Goal: Task Accomplishment & Management: Manage account settings

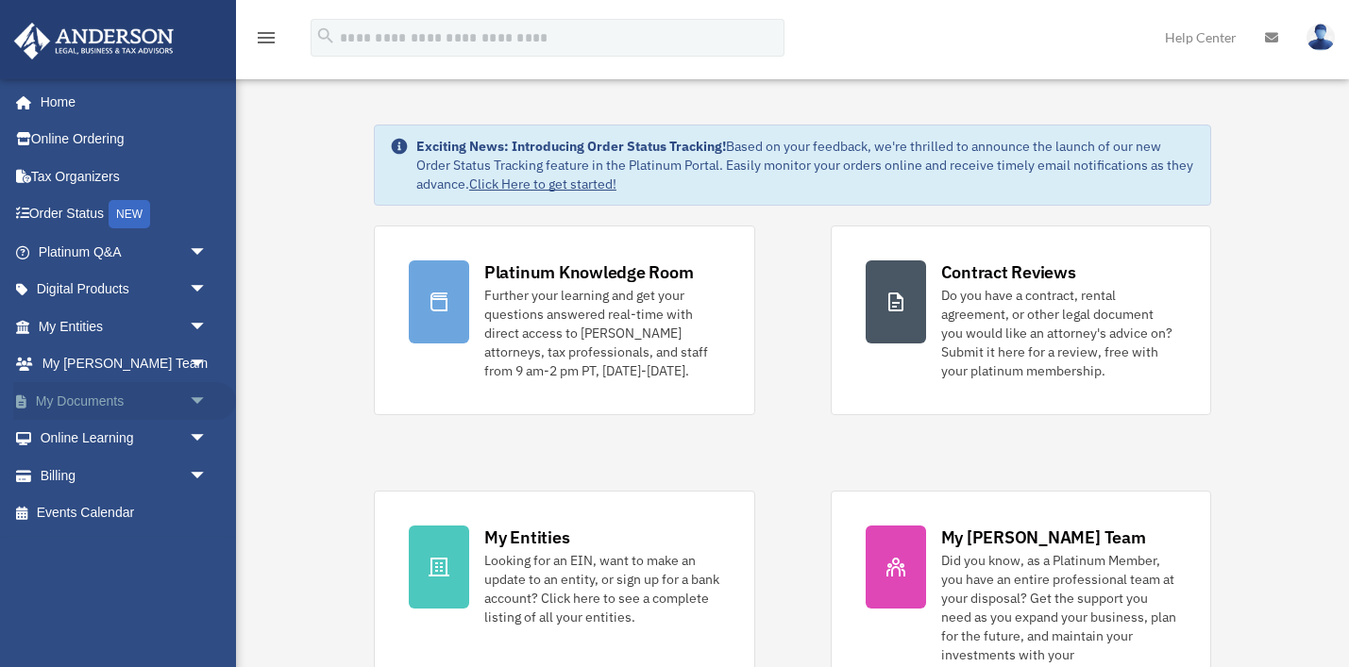
click at [90, 392] on link "My Documents arrow_drop_down" at bounding box center [124, 401] width 223 height 38
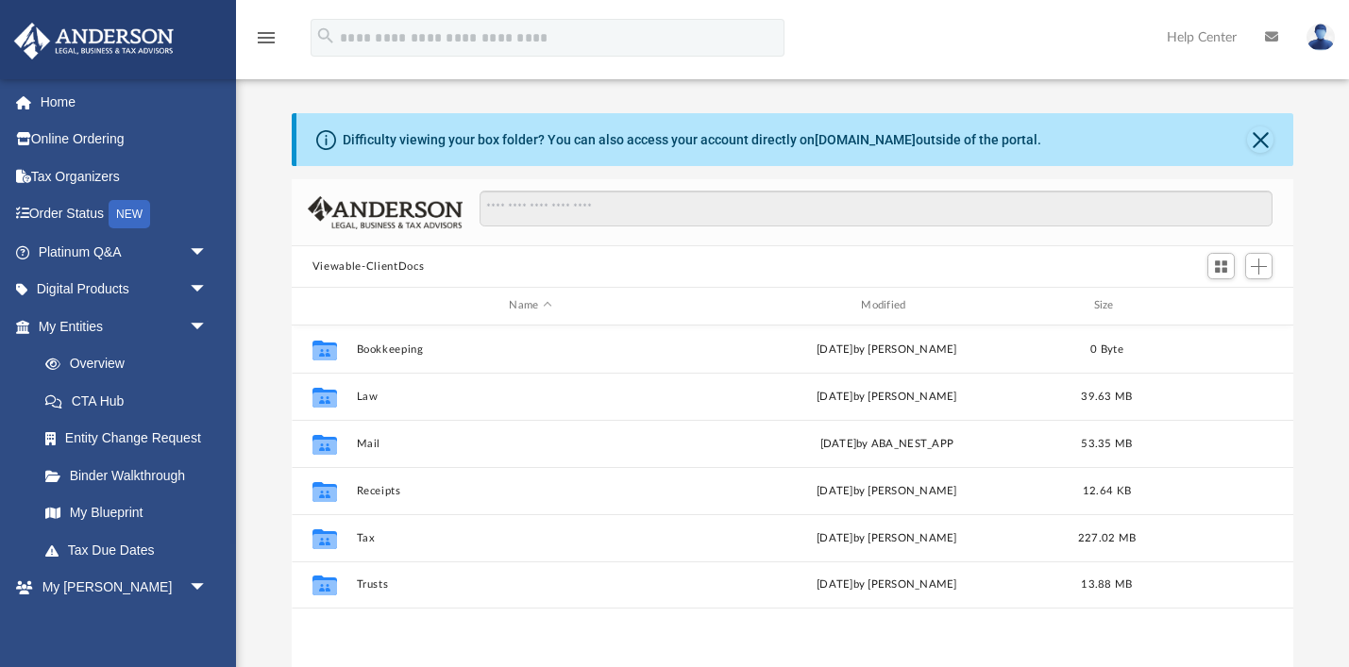
scroll to position [428, 1002]
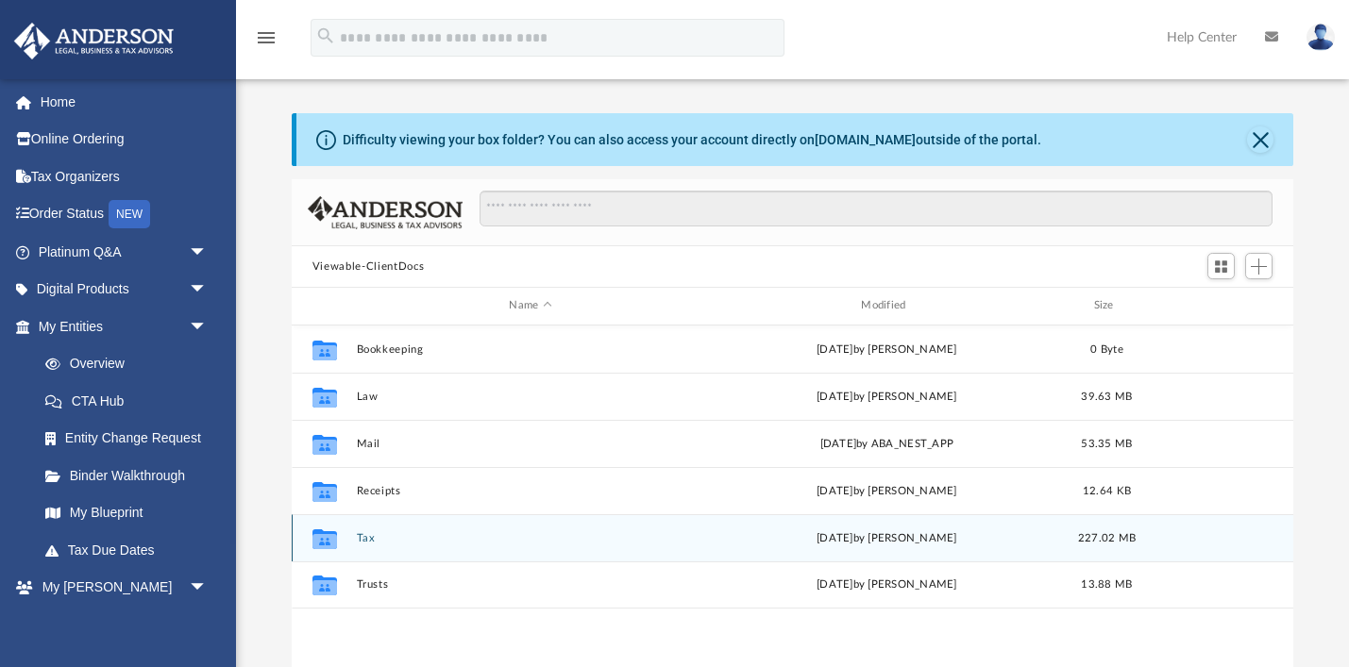
click at [364, 541] on button "Tax" at bounding box center [530, 538] width 348 height 12
click at [448, 535] on button "2024 Tax Documents" at bounding box center [530, 538] width 348 height 12
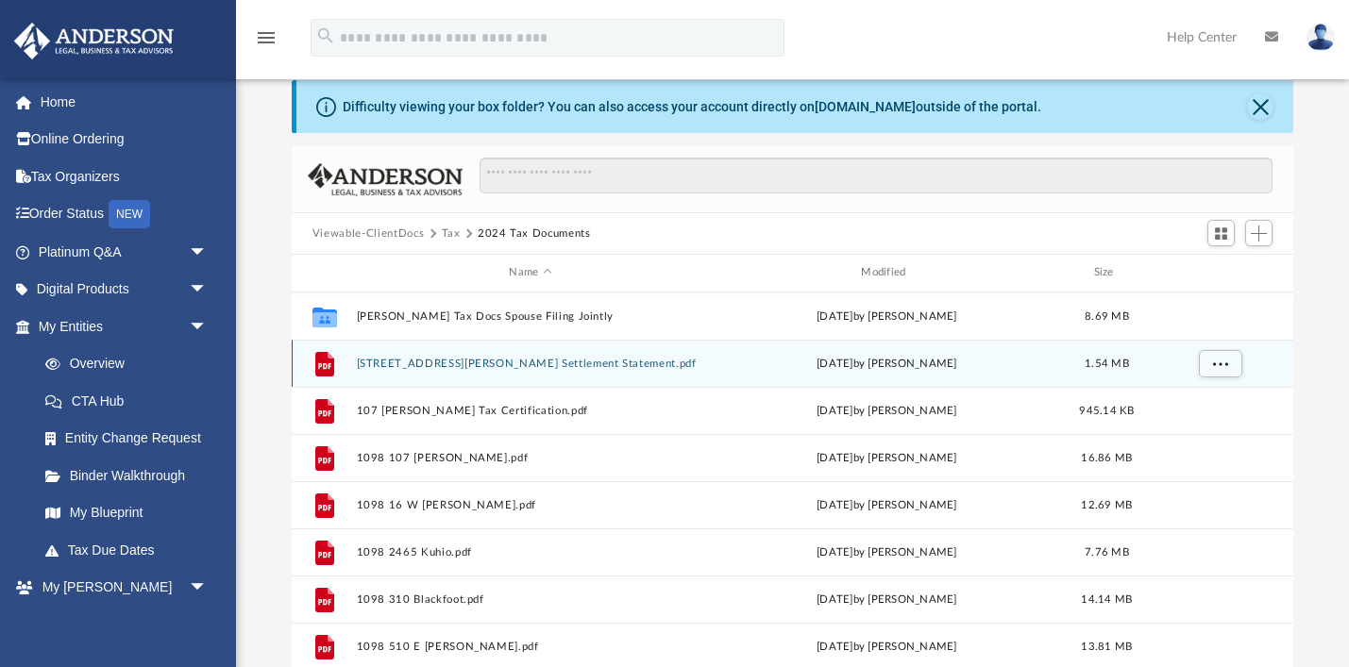
scroll to position [0, 0]
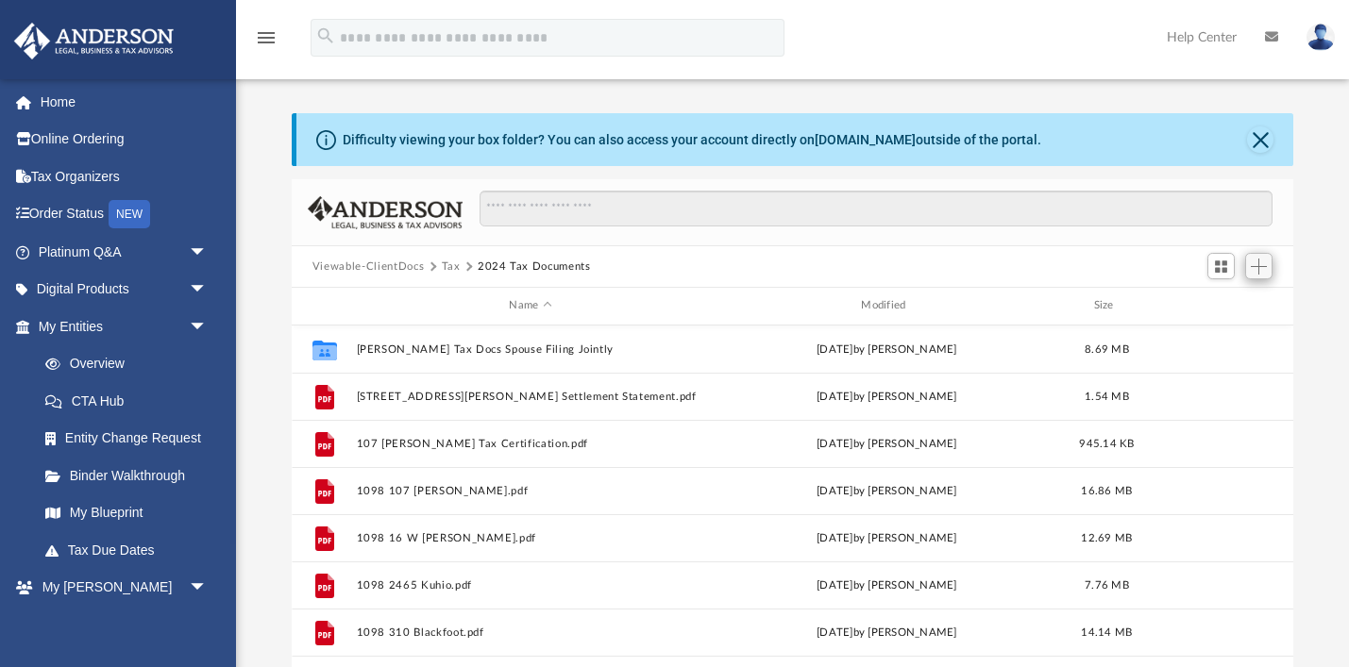
click at [1265, 261] on span "Add" at bounding box center [1259, 267] width 16 height 16
click at [1219, 300] on li "Upload" at bounding box center [1232, 304] width 60 height 20
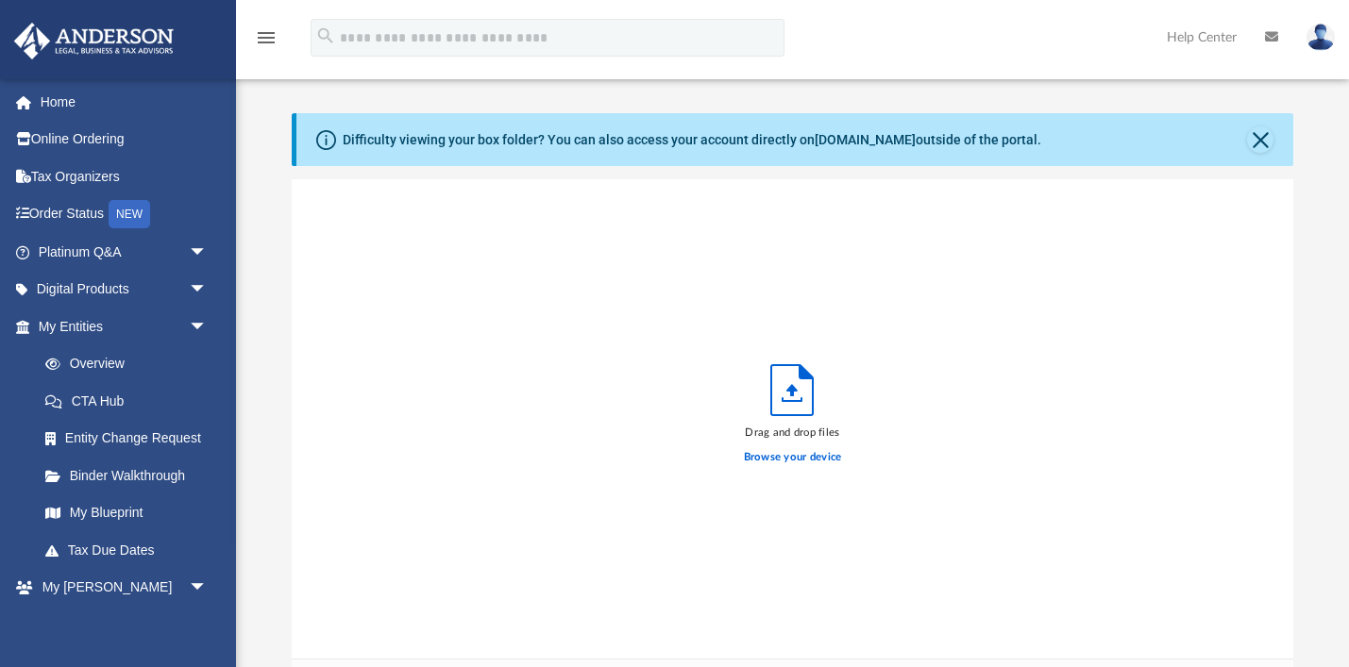
scroll to position [479, 1002]
click at [800, 453] on label "Browse your device" at bounding box center [793, 457] width 98 height 17
click at [0, 0] on input "Browse your device" at bounding box center [0, 0] width 0 height 0
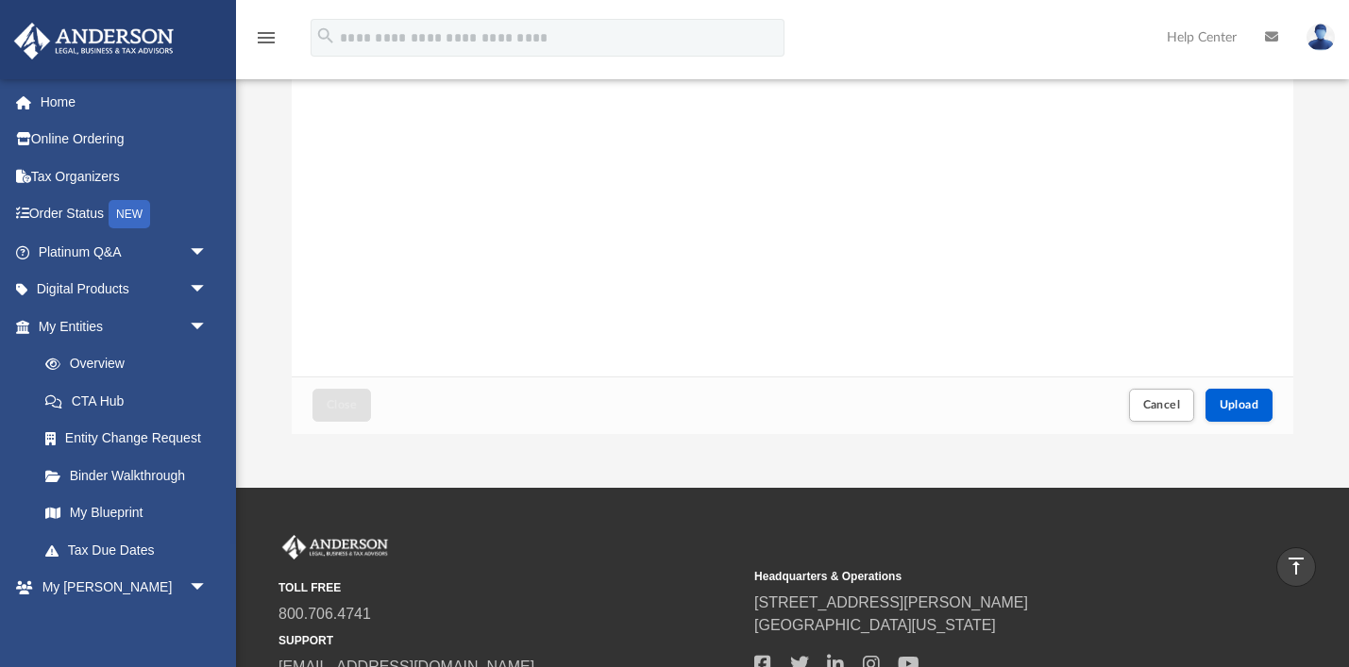
scroll to position [280, 0]
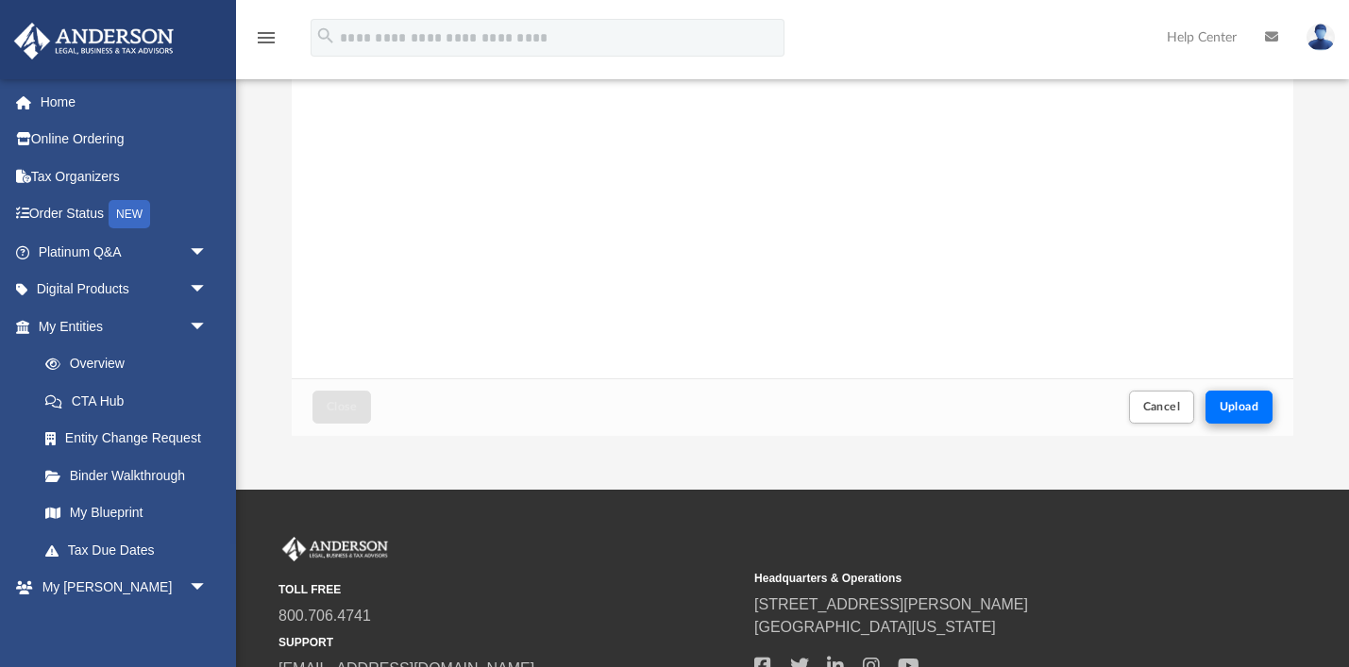
click at [1226, 401] on span "Upload" at bounding box center [1240, 406] width 40 height 11
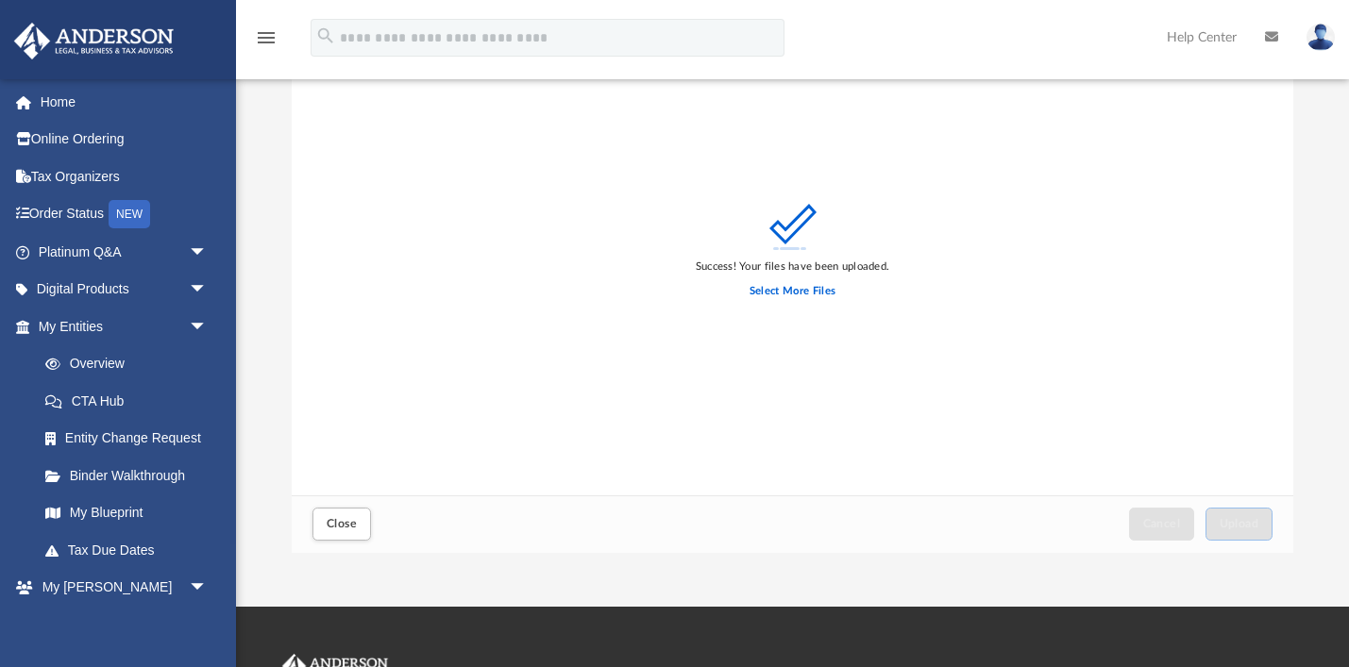
scroll to position [160, 0]
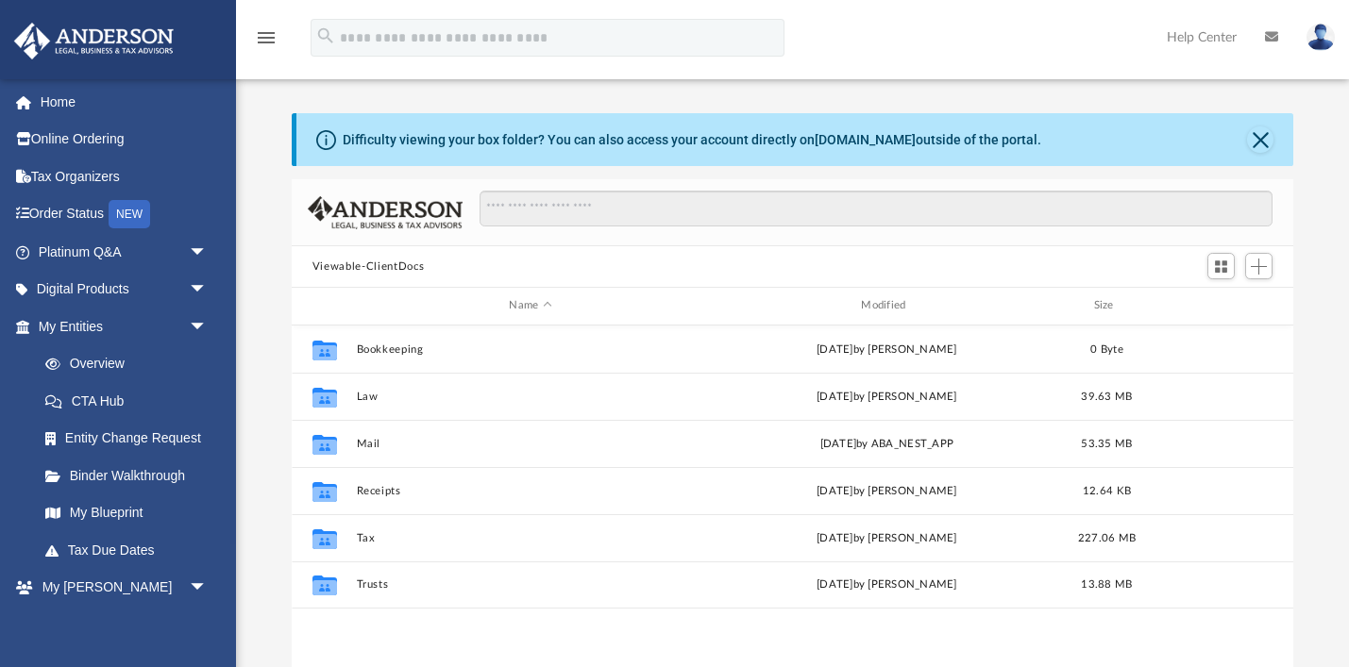
scroll to position [280, 0]
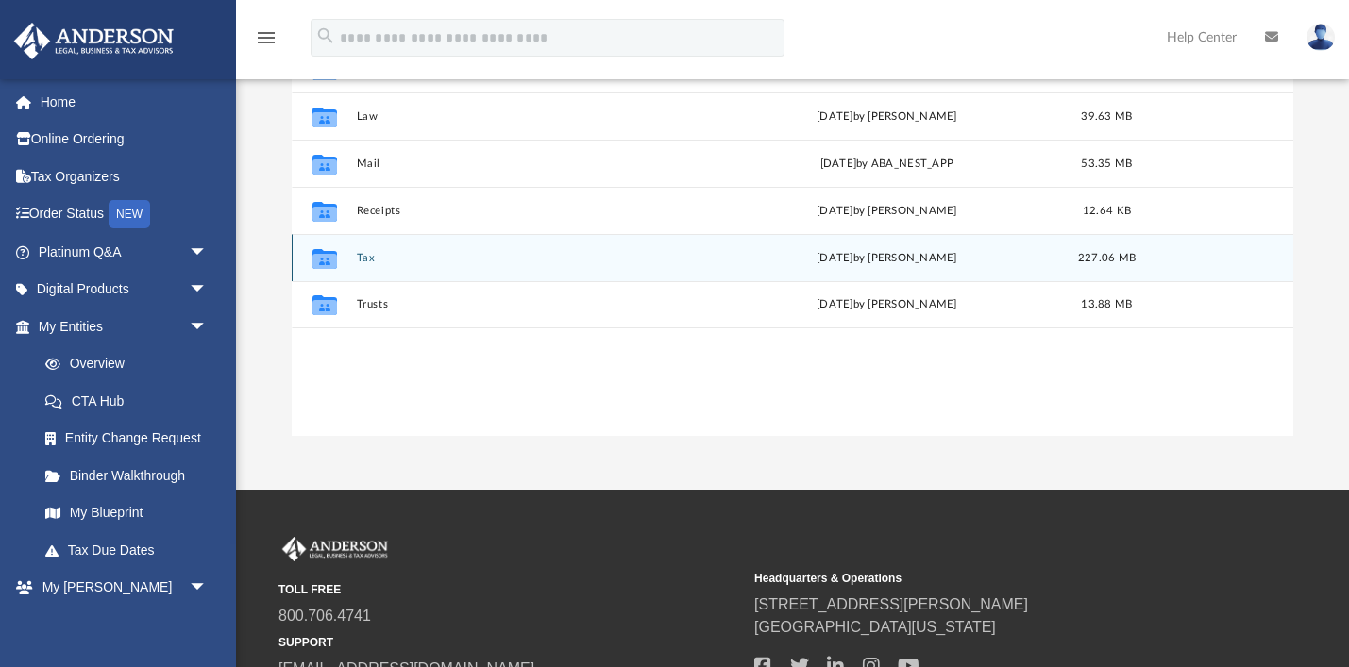
click at [374, 259] on button "Tax" at bounding box center [530, 258] width 348 height 12
click at [445, 257] on button "2024 Tax Documents" at bounding box center [530, 258] width 348 height 12
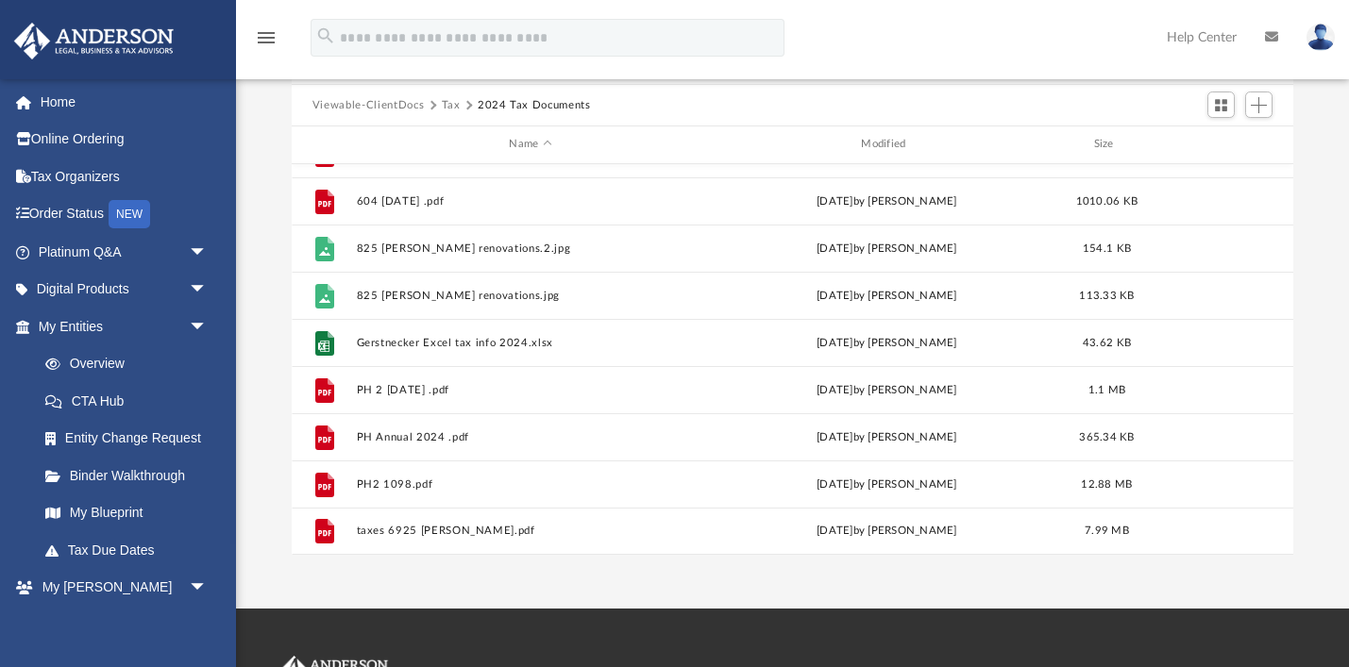
scroll to position [0, 0]
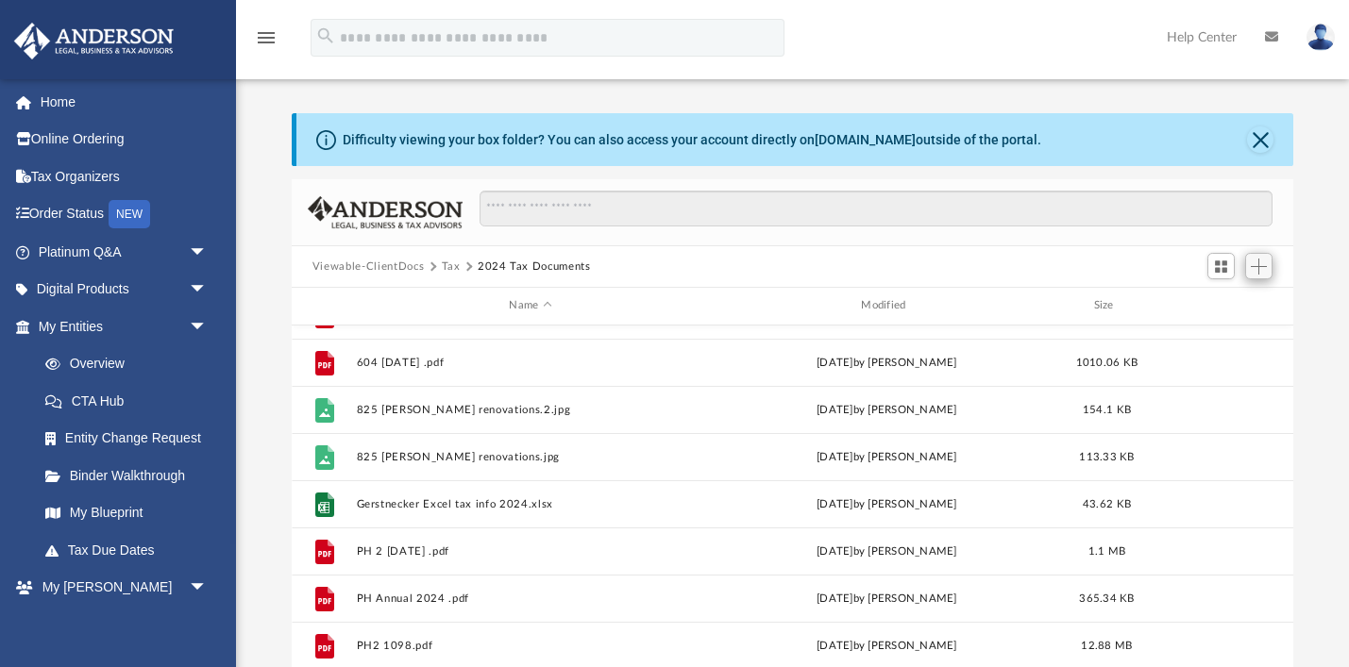
click at [1254, 265] on span "Add" at bounding box center [1259, 267] width 16 height 16
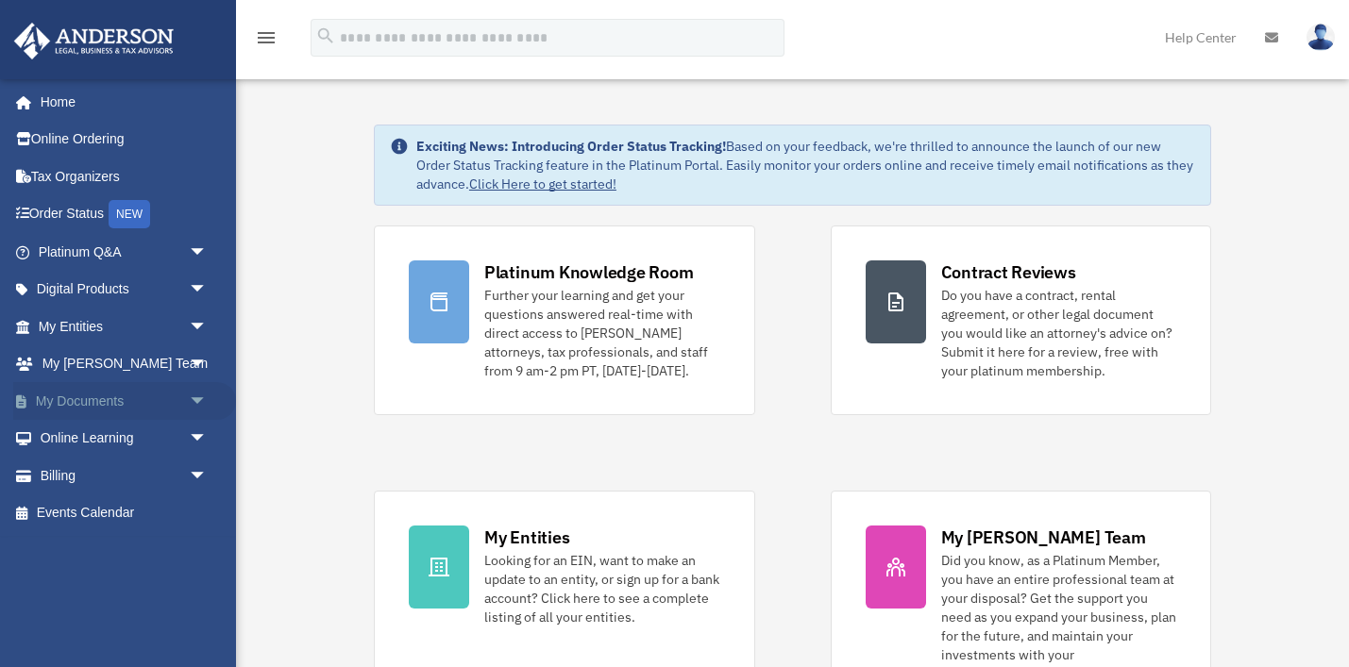
click at [69, 404] on link "My Documents arrow_drop_down" at bounding box center [124, 401] width 223 height 38
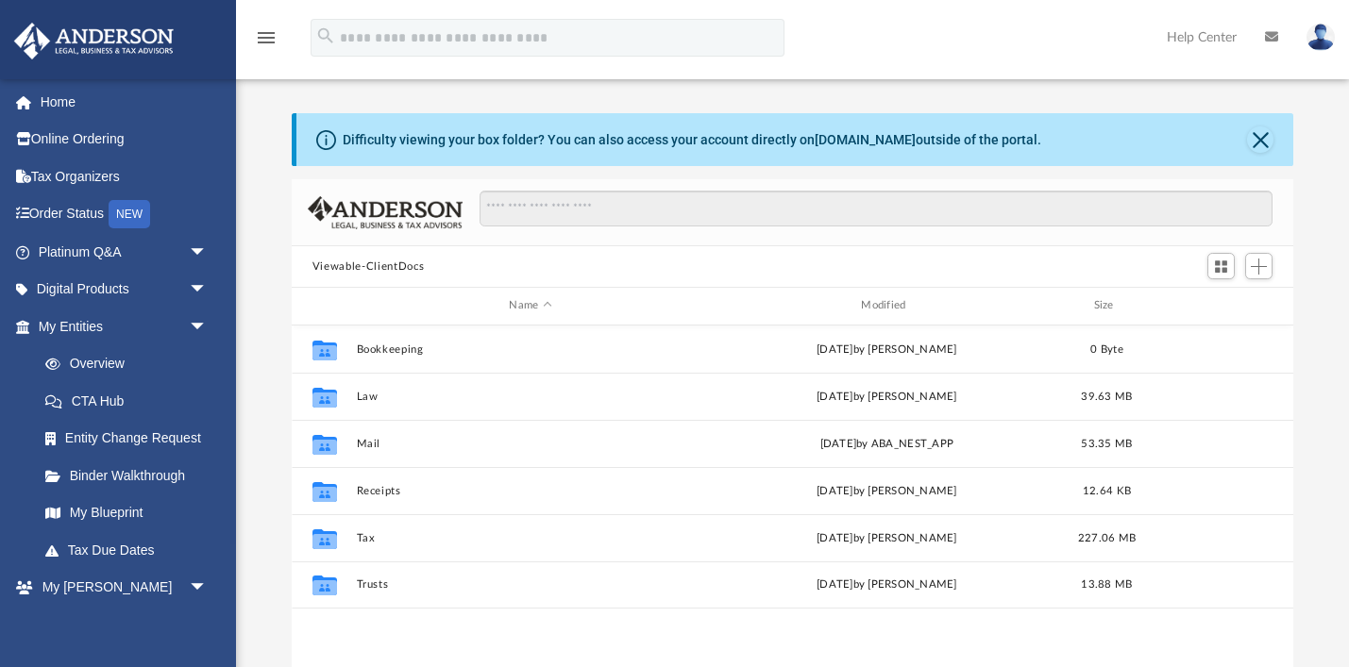
scroll to position [428, 1002]
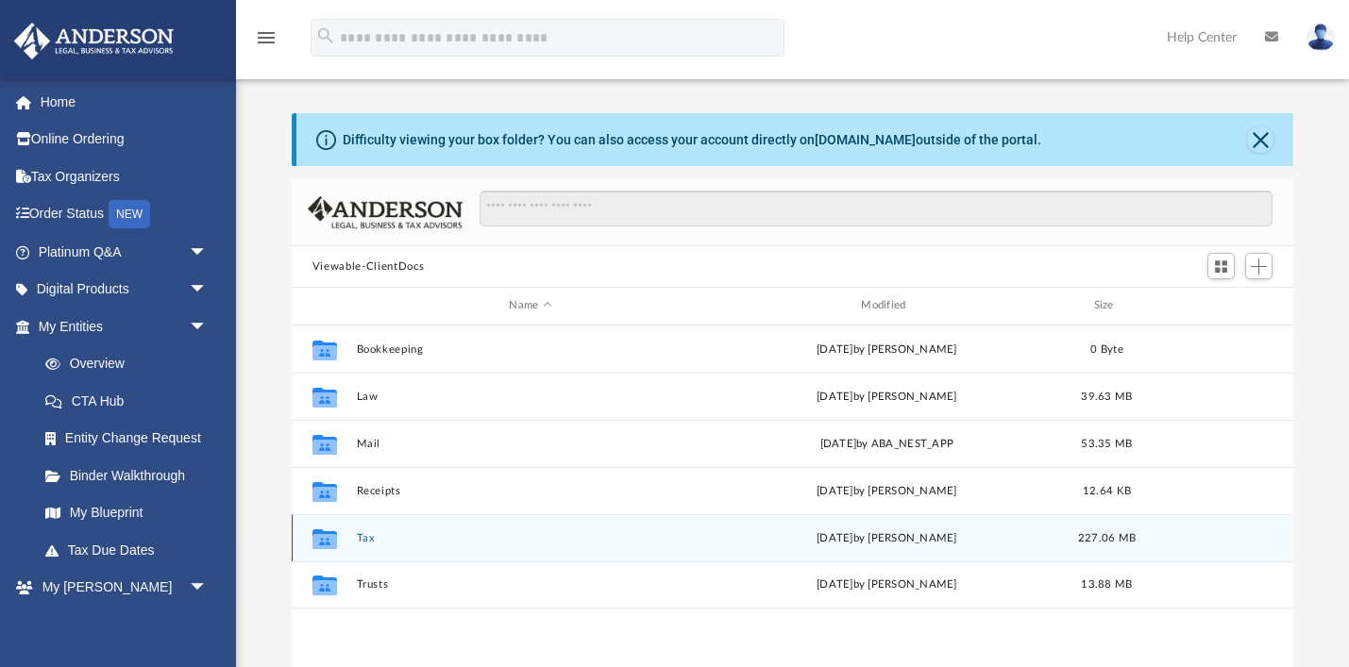
click at [370, 534] on button "Tax" at bounding box center [530, 538] width 348 height 12
click at [401, 535] on button "2024 Tax Documents" at bounding box center [530, 538] width 348 height 12
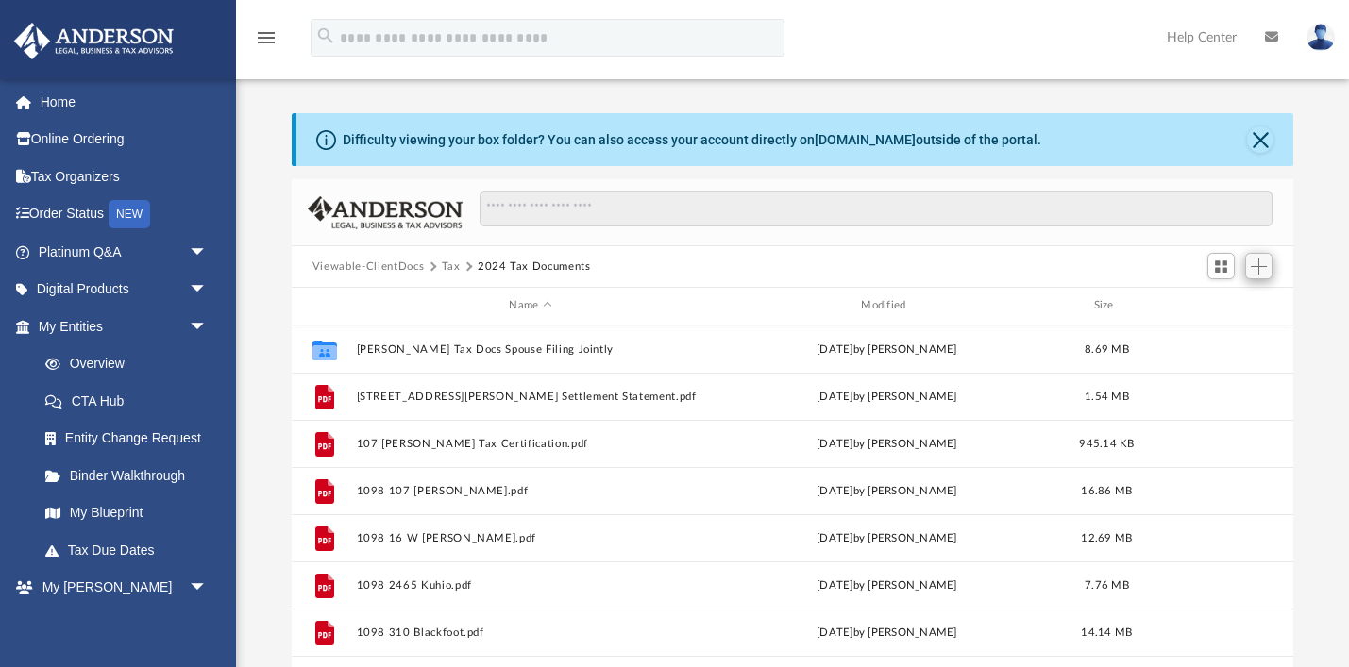
click at [1262, 269] on span "Add" at bounding box center [1259, 267] width 16 height 16
click at [1218, 302] on li "Upload" at bounding box center [1232, 304] width 60 height 20
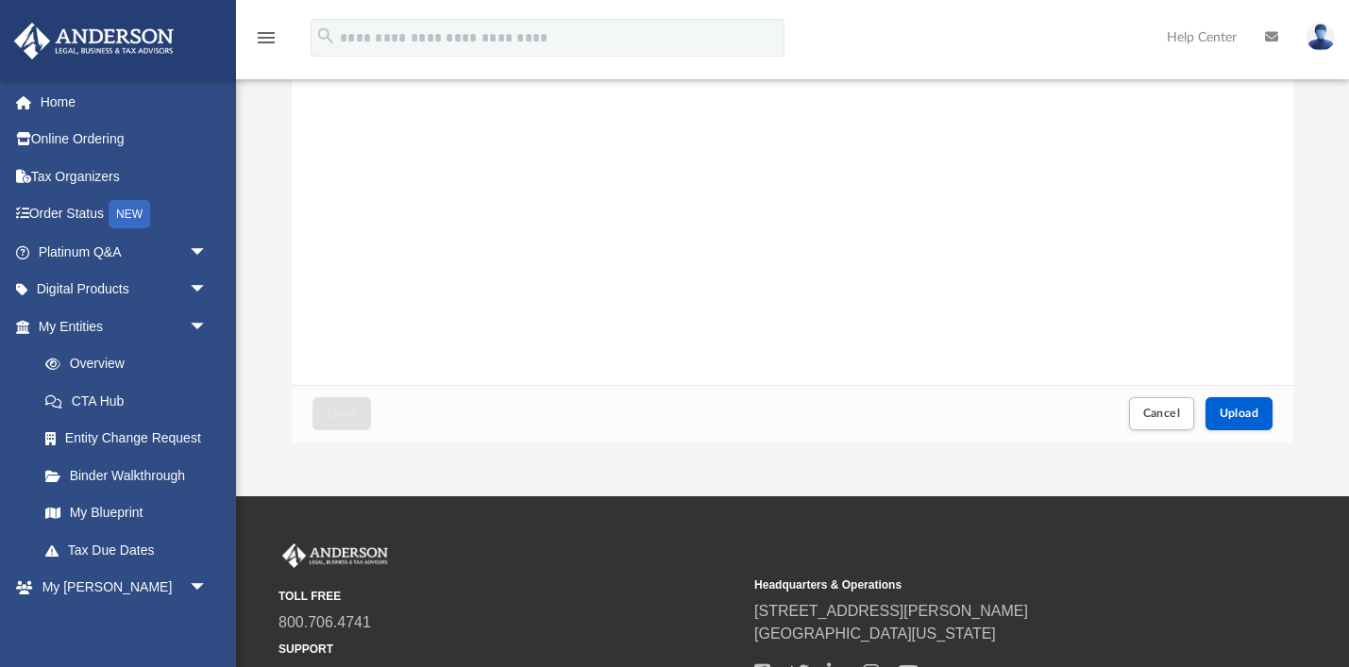
scroll to position [278, 0]
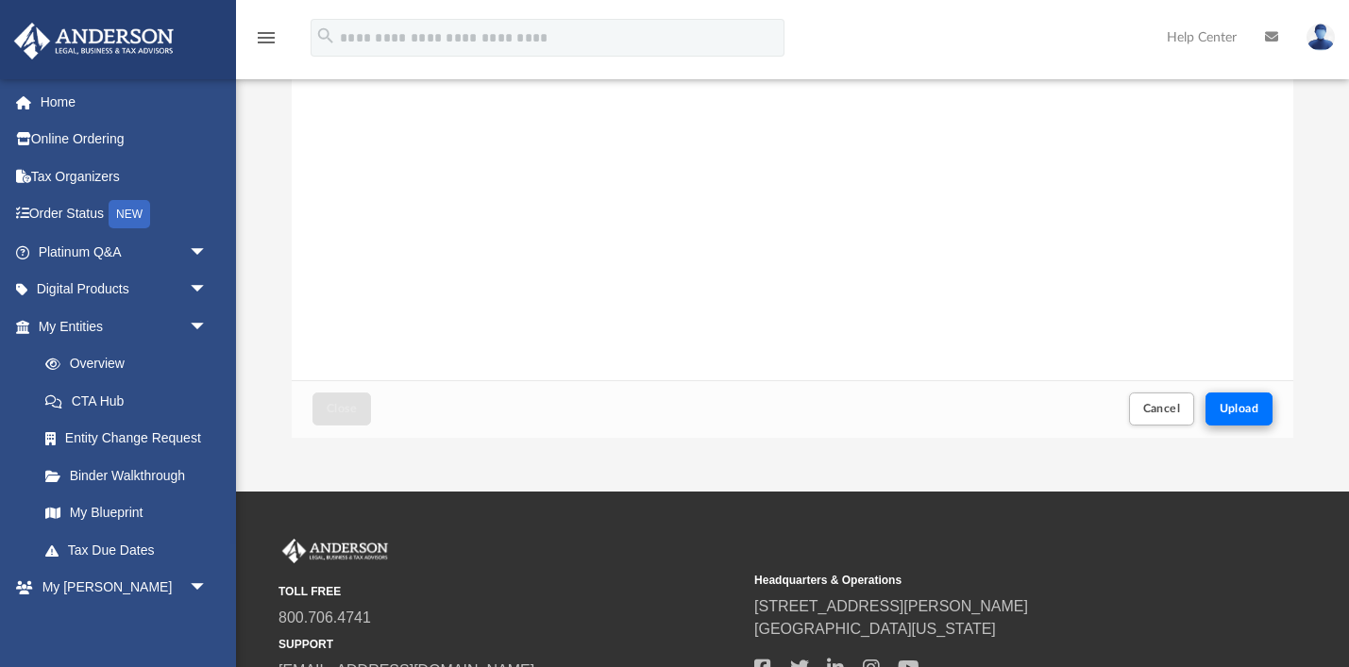
click at [1261, 414] on button "Upload" at bounding box center [1239, 409] width 68 height 33
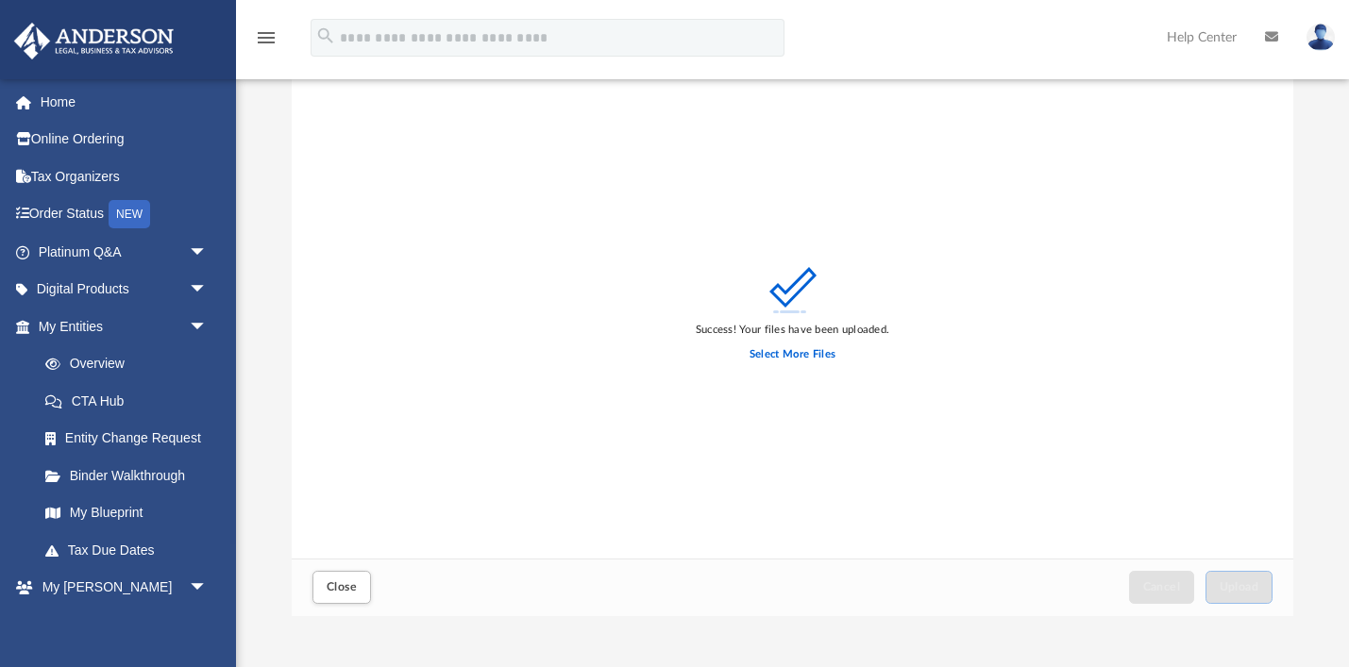
scroll to position [0, 0]
